Goal: Navigation & Orientation: Find specific page/section

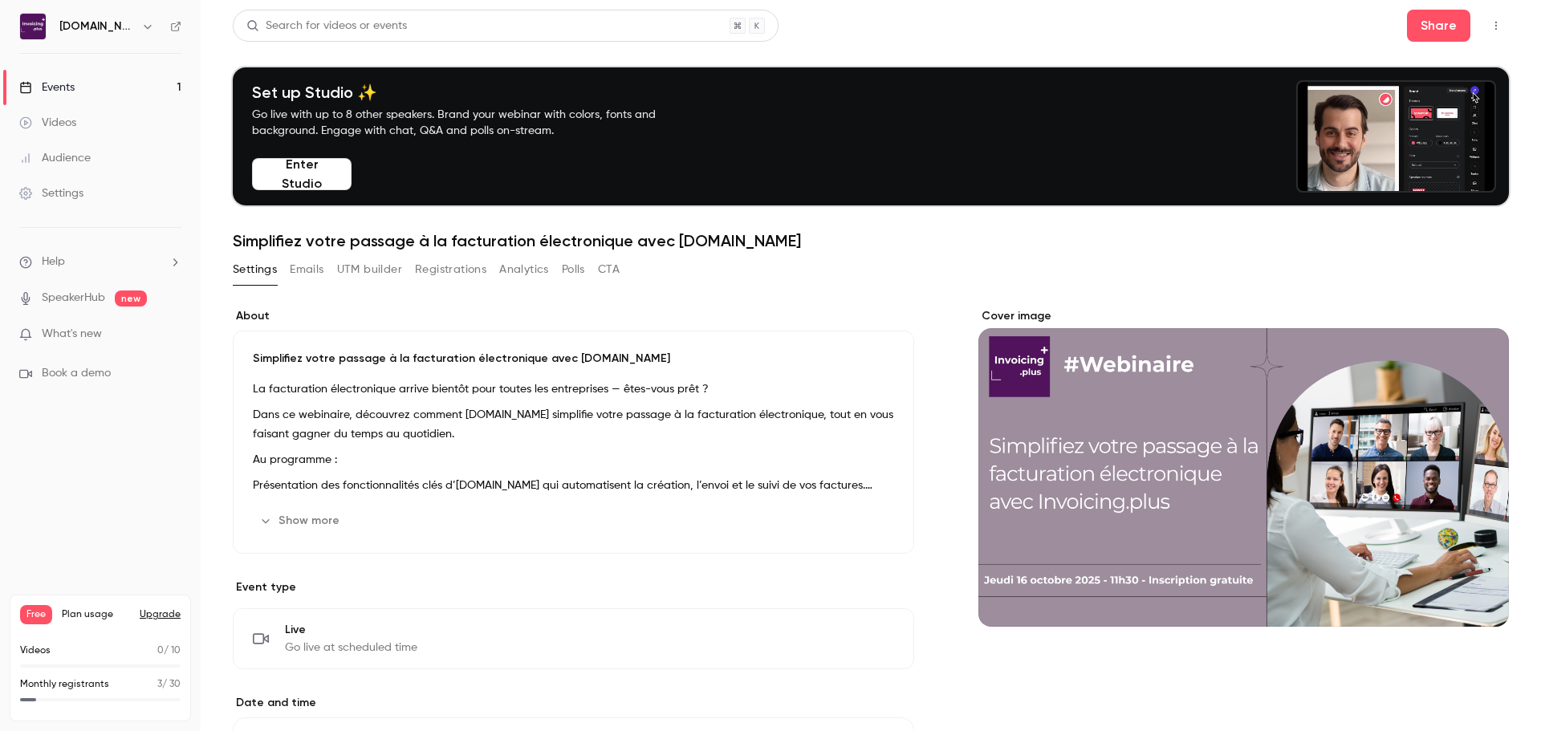
click at [90, 95] on link "Events 1" at bounding box center [100, 87] width 201 height 35
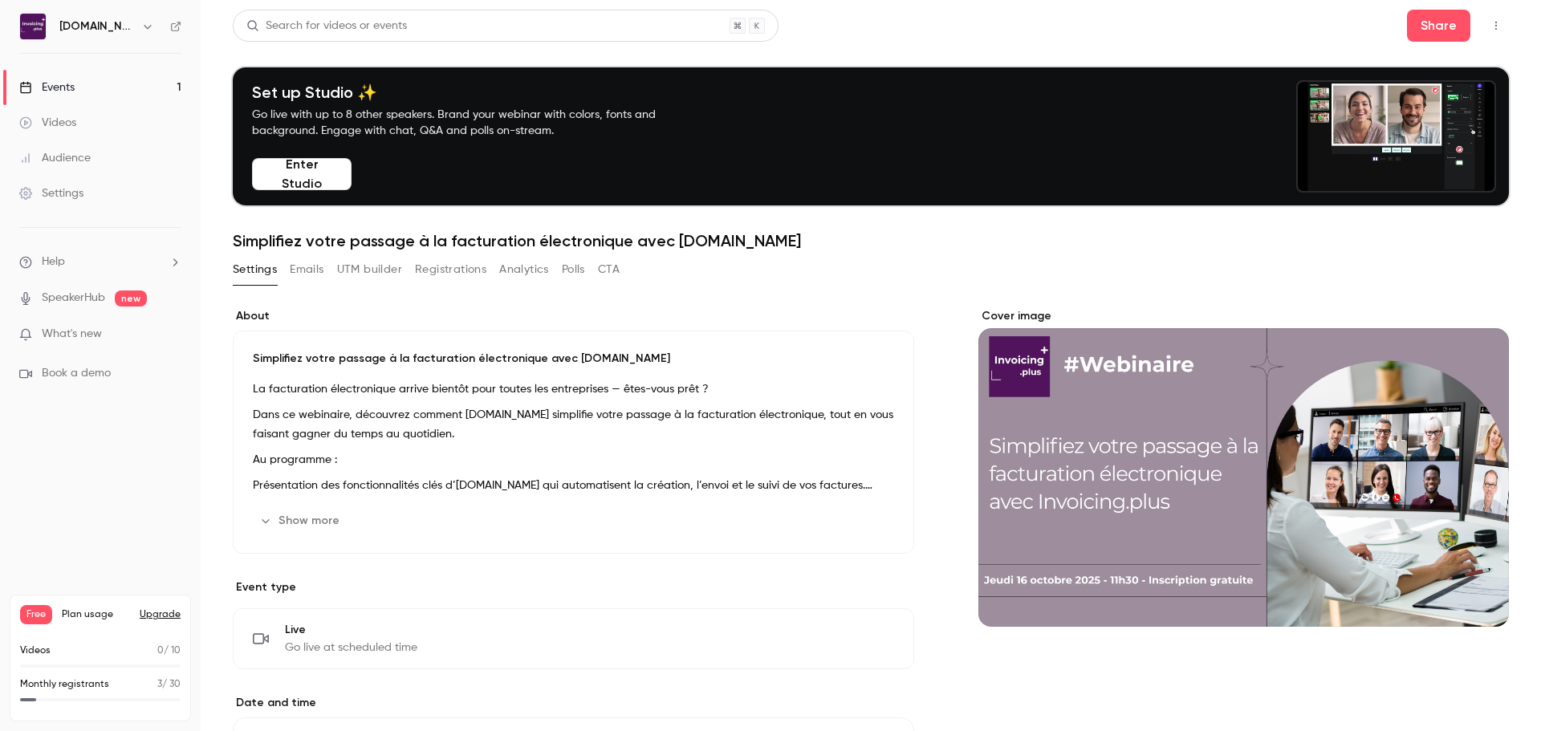
click at [140, 92] on link "Events 1" at bounding box center [100, 87] width 201 height 35
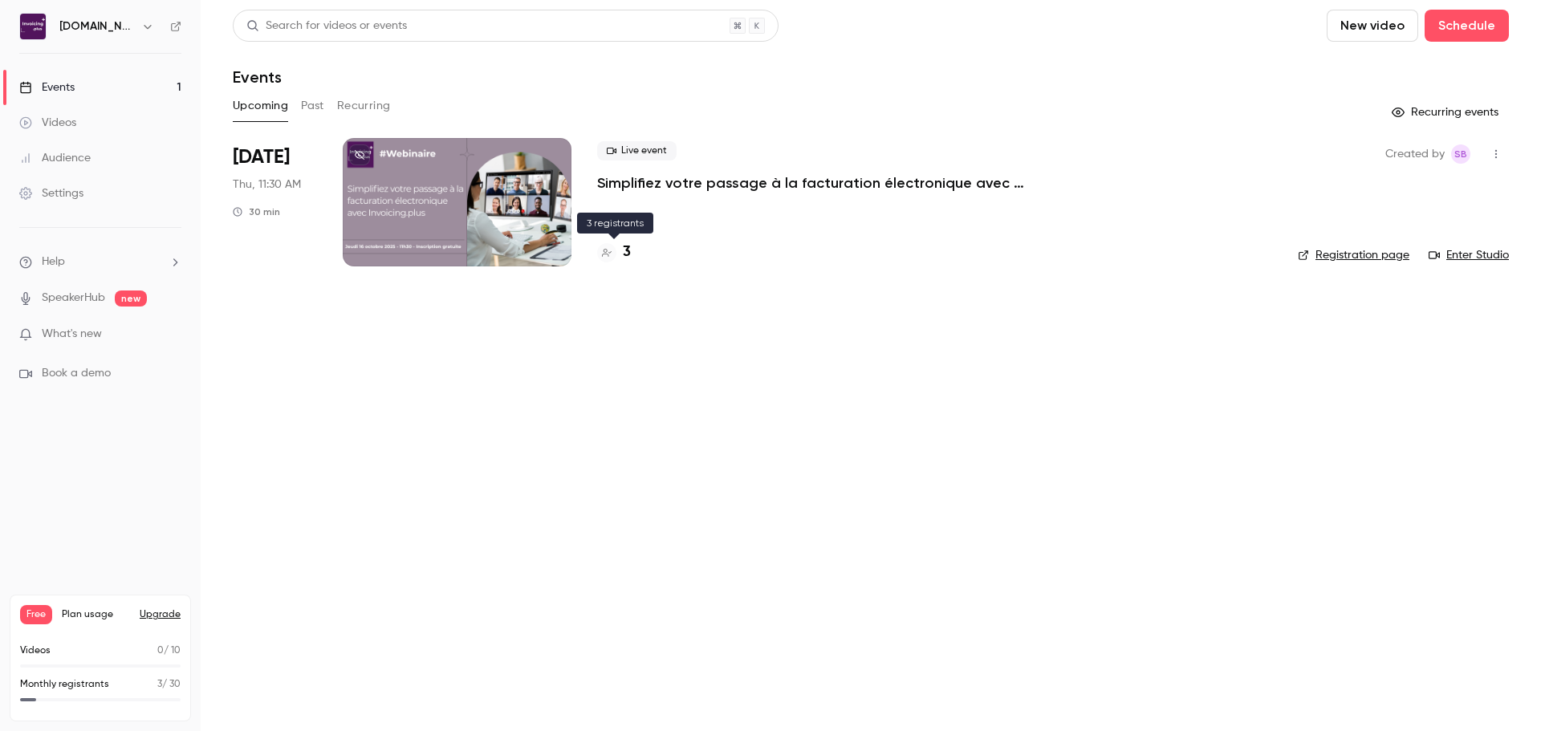
click at [622, 255] on div "3" at bounding box center [614, 253] width 34 height 22
